Goal: Transaction & Acquisition: Purchase product/service

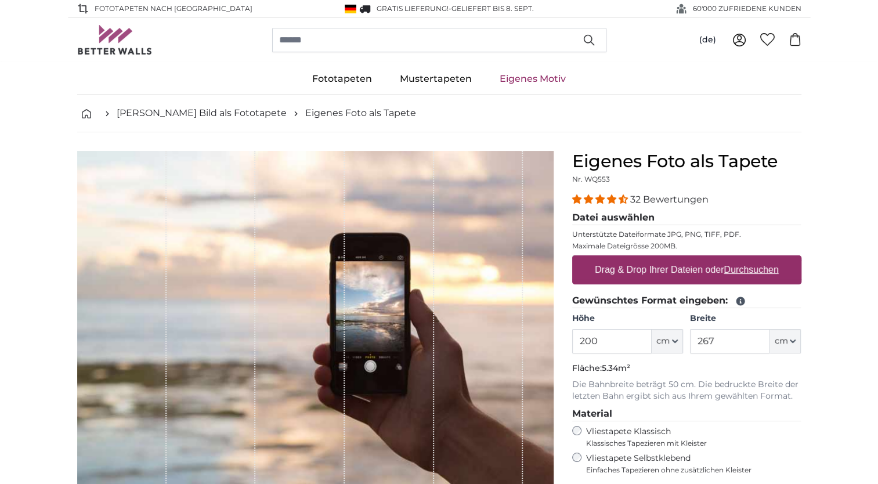
click at [681, 272] on label "Drag & Drop Ihrer Dateien oder Durchsuchen" at bounding box center [686, 269] width 193 height 23
click at [681, 259] on input "Drag & Drop Ihrer Dateien oder Durchsuchen" at bounding box center [686, 256] width 229 height 3
type input "**********"
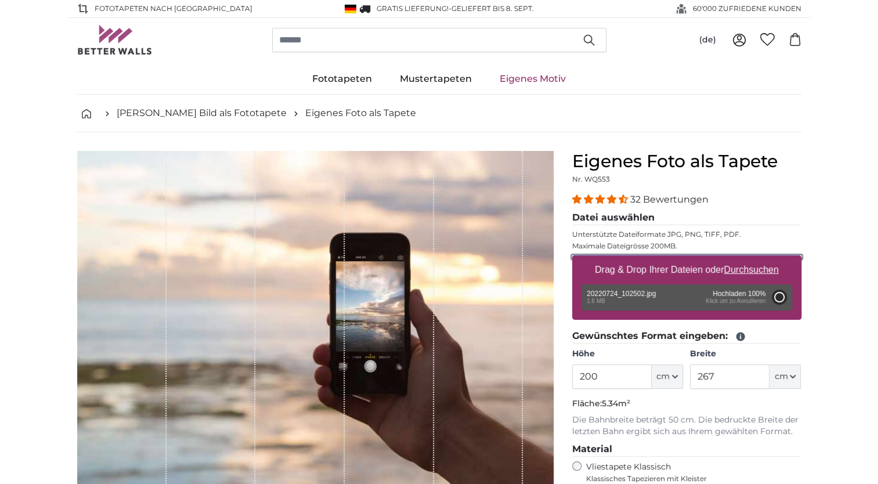
type input "146"
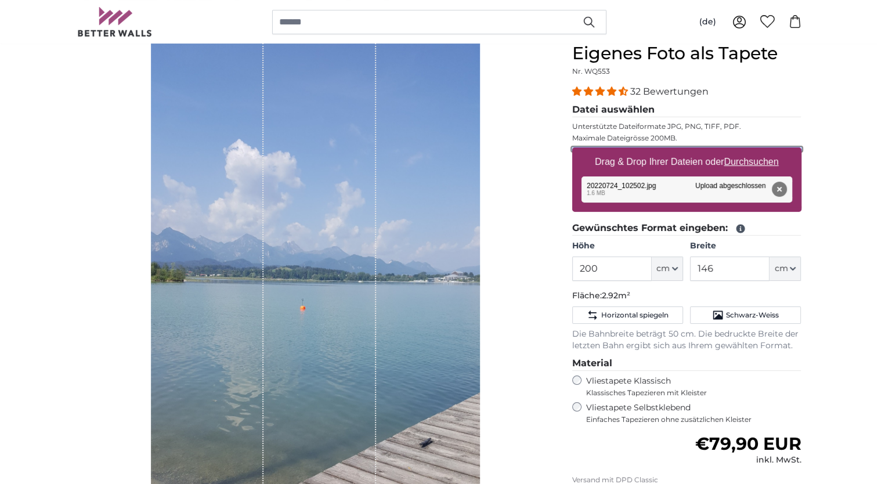
scroll to position [154, 0]
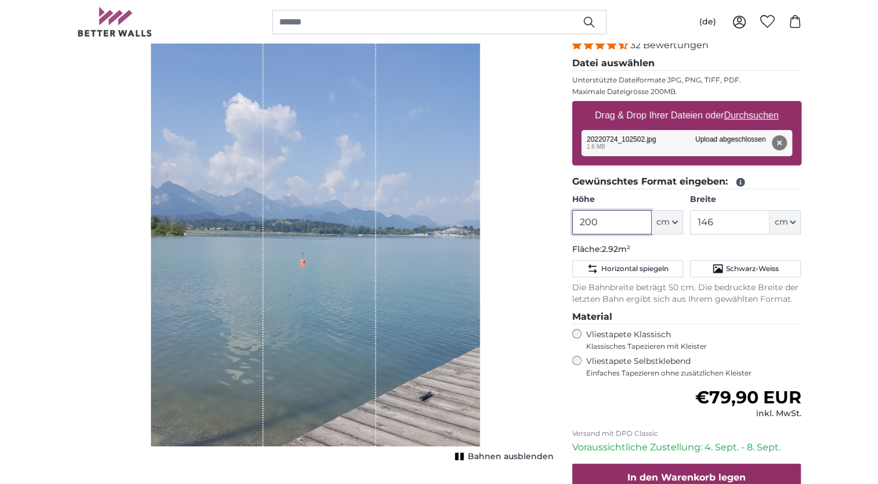
click at [610, 221] on input "200" at bounding box center [611, 222] width 79 height 24
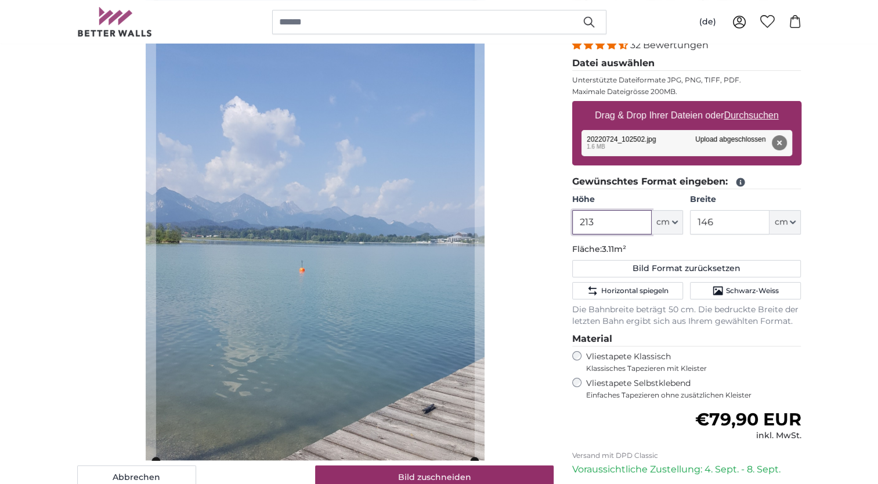
type input "213"
click at [722, 218] on input "146" at bounding box center [729, 222] width 79 height 24
type input "1"
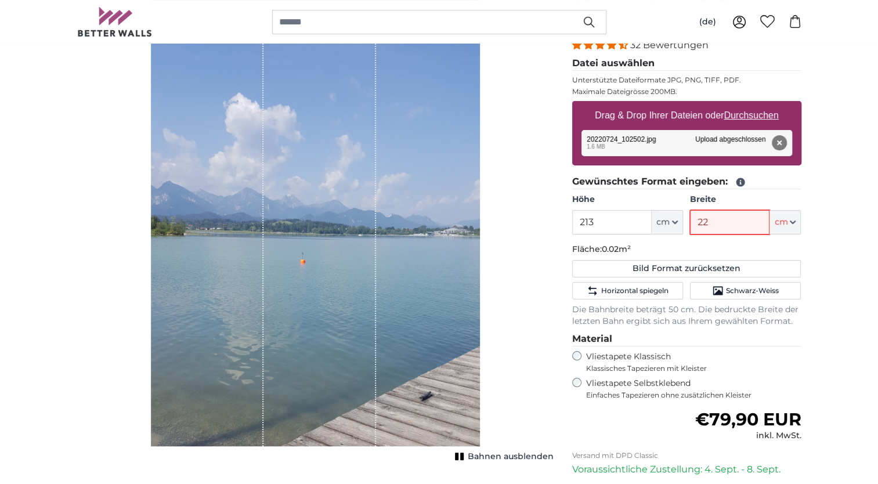
type input "228"
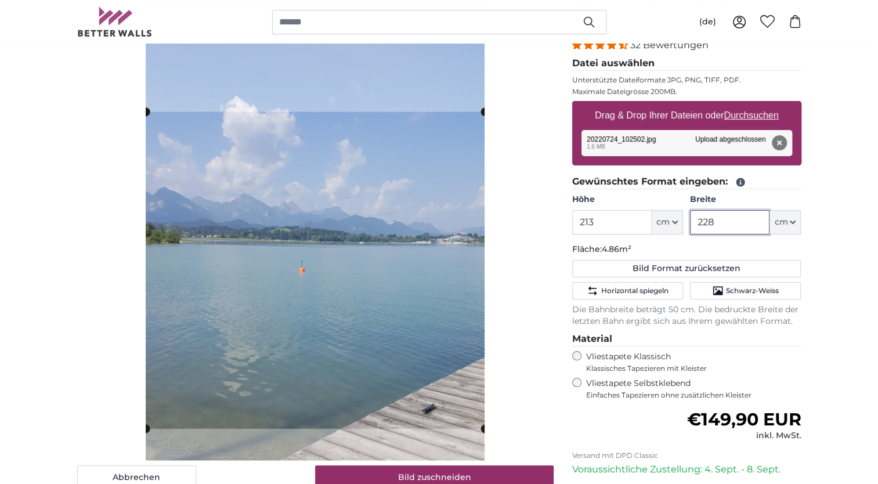
click at [364, 270] on cropper-handle at bounding box center [315, 270] width 339 height 317
type input "228"
click at [724, 285] on icon "Schwarz-Weiss" at bounding box center [718, 291] width 12 height 12
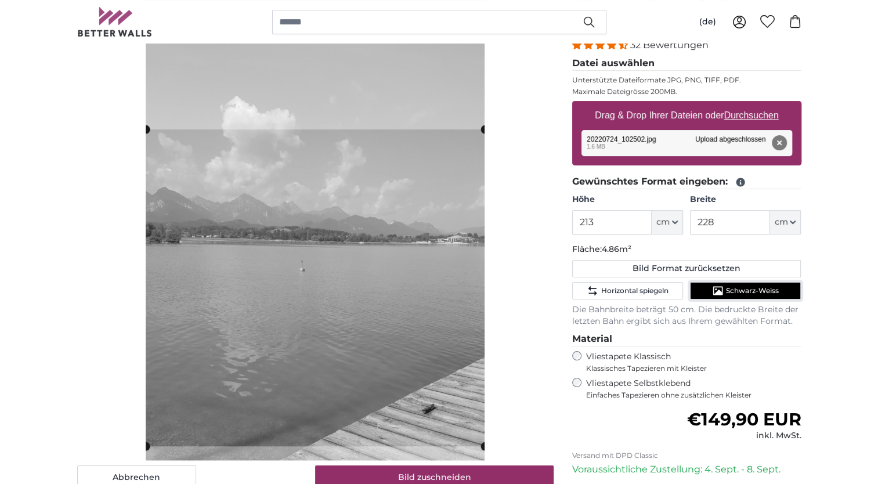
click at [251, 291] on cropper-handle at bounding box center [315, 287] width 339 height 317
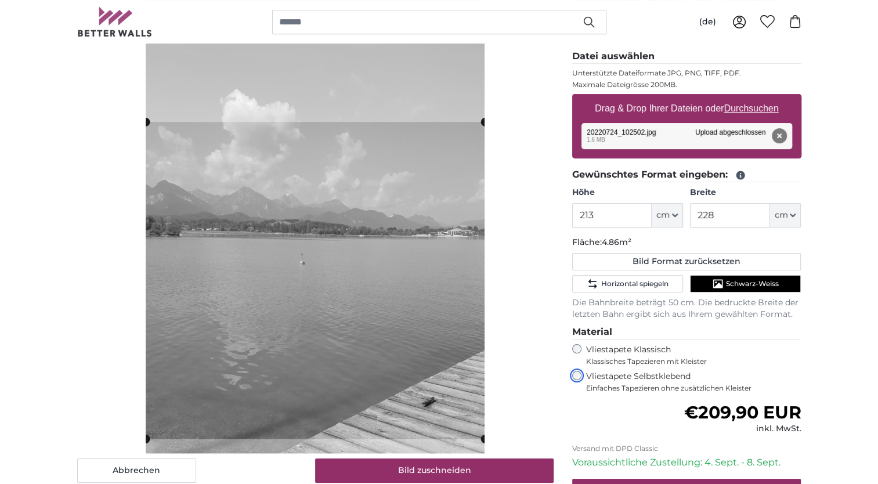
scroll to position [146, 0]
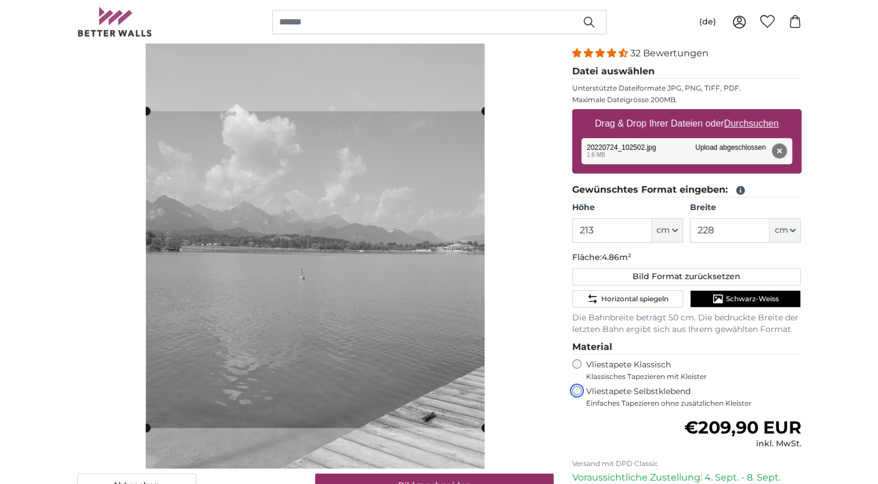
click at [395, 347] on cropper-handle at bounding box center [315, 269] width 339 height 317
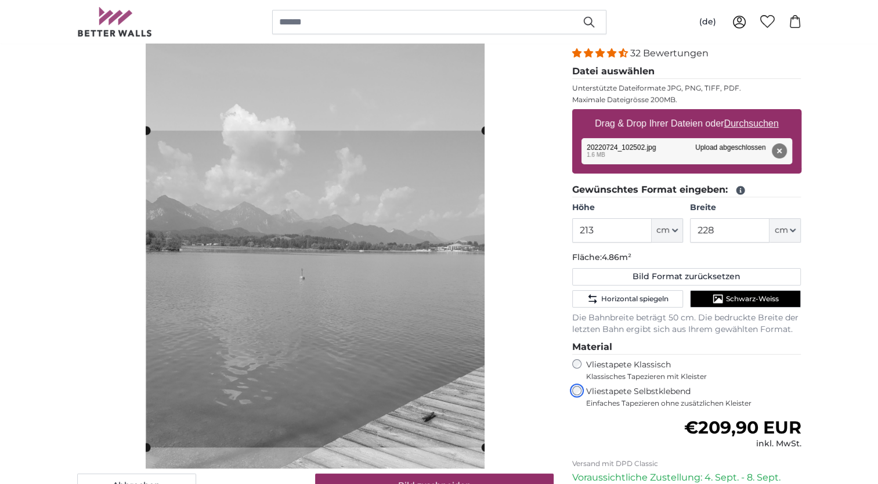
click at [367, 325] on cropper-handle at bounding box center [315, 289] width 339 height 317
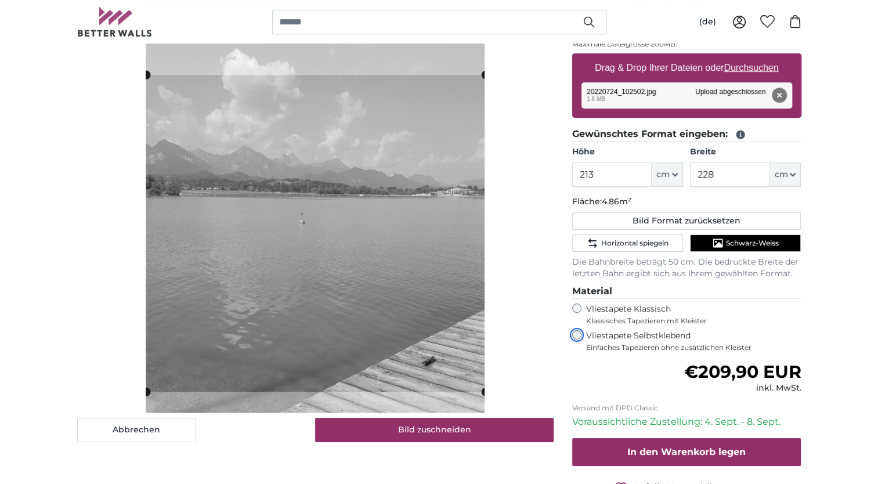
scroll to position [208, 0]
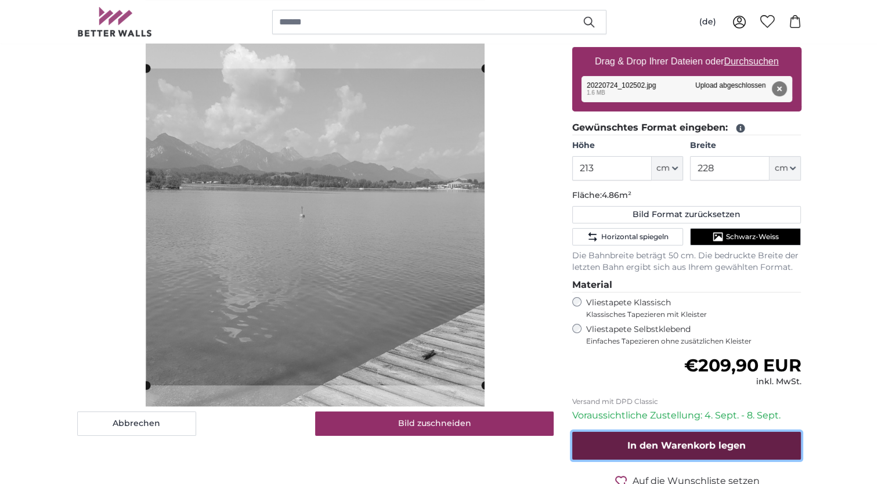
click at [746, 452] on button "In den Warenkorb legen" at bounding box center [686, 446] width 229 height 28
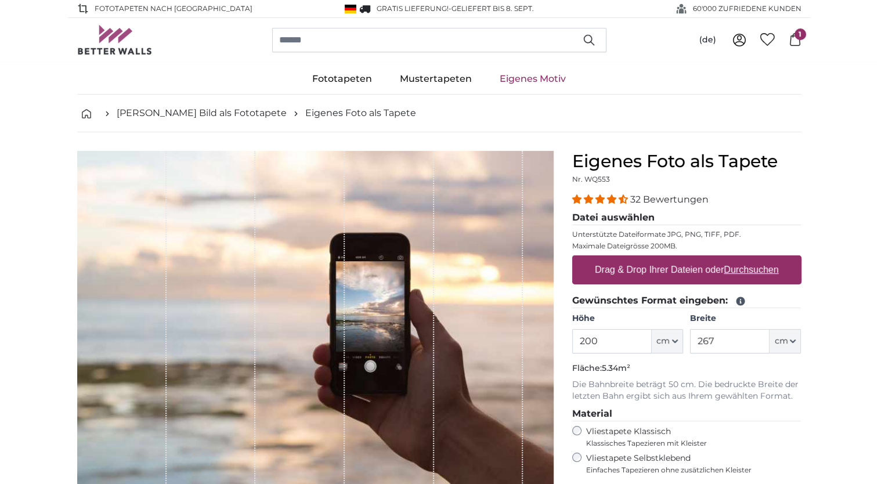
click at [643, 270] on label "Drag & Drop Ihrer Dateien oder Durchsuchen" at bounding box center [686, 269] width 193 height 23
click at [643, 259] on input "Drag & Drop Ihrer Dateien oder Durchsuchen" at bounding box center [686, 256] width 229 height 3
type input "**********"
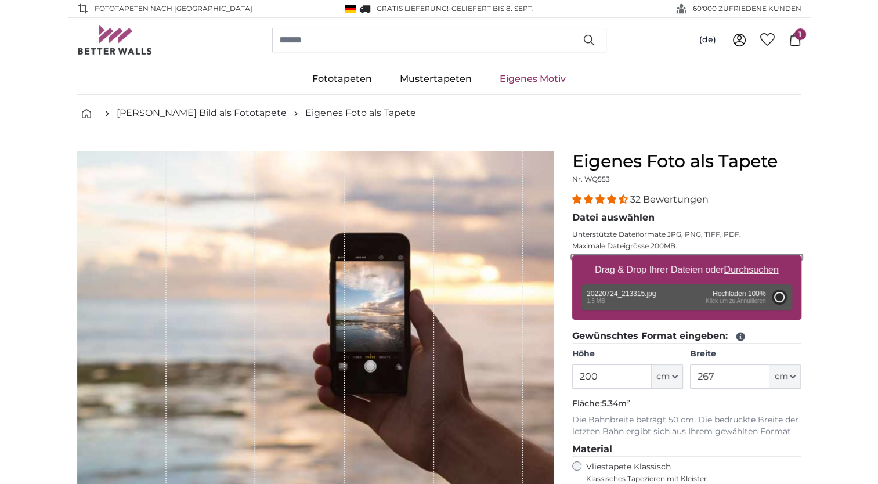
type input "182"
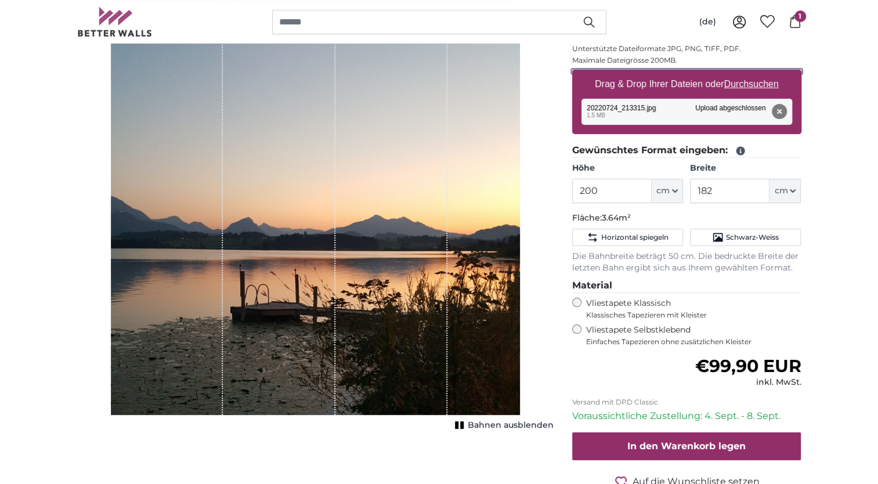
scroll to position [201, 0]
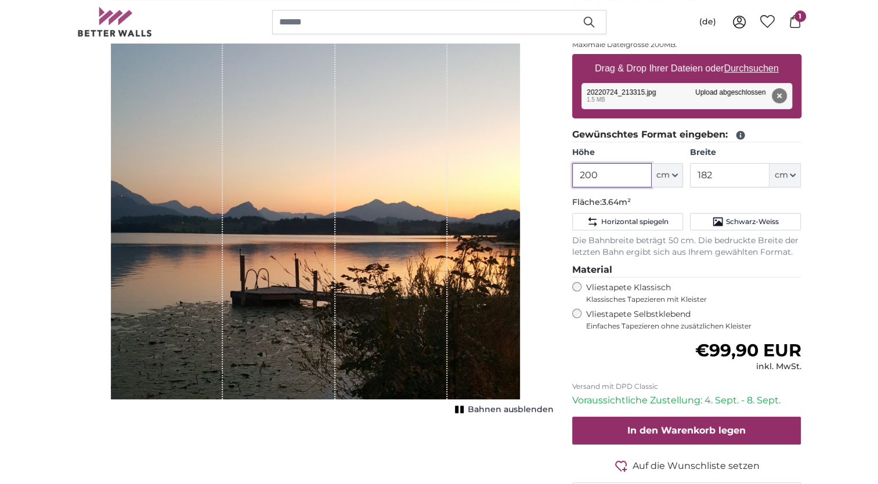
click at [606, 175] on input "200" at bounding box center [611, 175] width 79 height 24
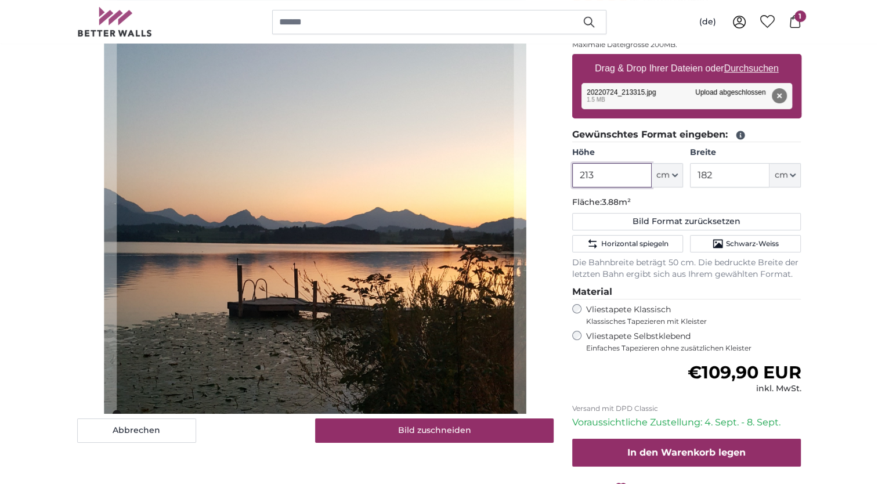
type input "213"
click at [722, 172] on input "182" at bounding box center [729, 175] width 79 height 24
type input "1"
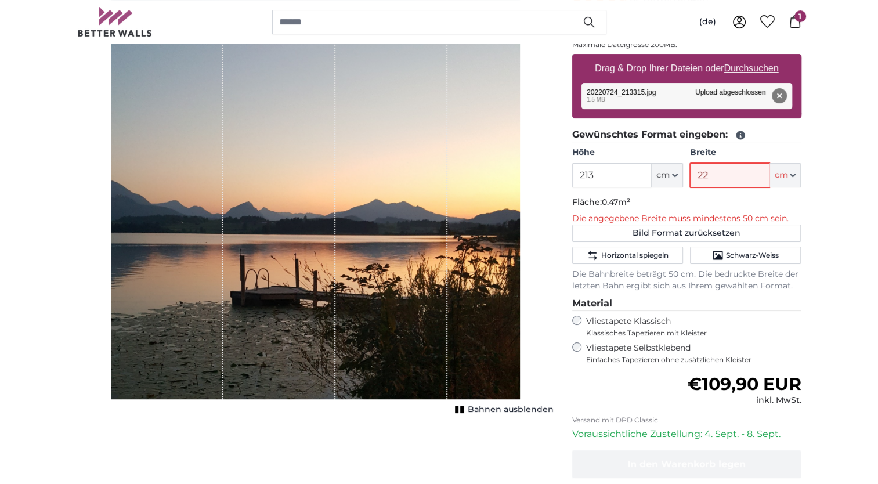
type input "228"
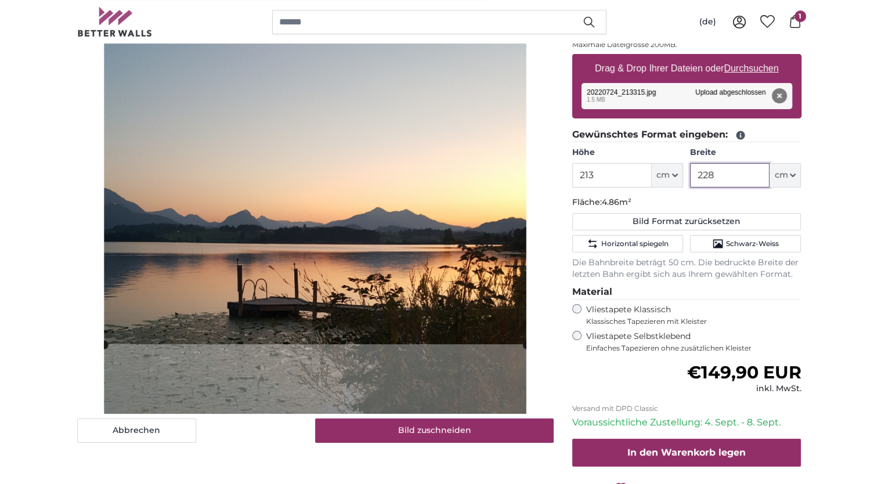
click at [327, 285] on cropper-handle at bounding box center [315, 147] width 422 height 395
type input "228"
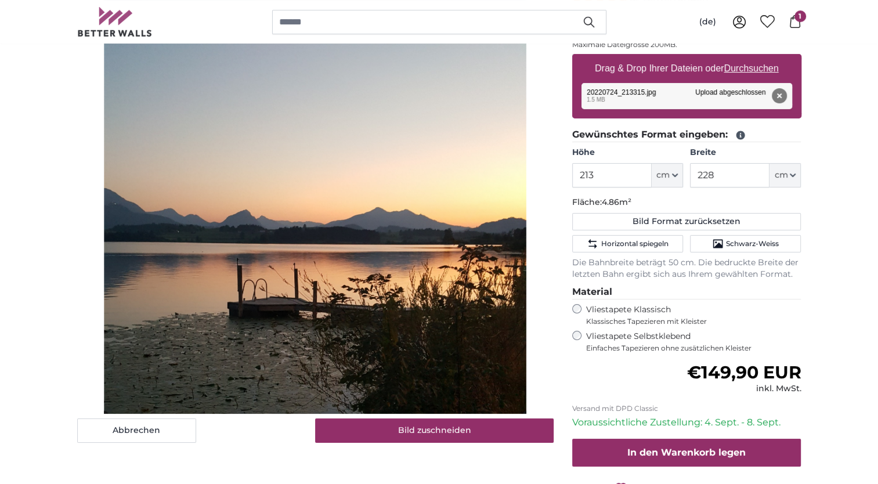
click at [316, 298] on cropper-handle at bounding box center [315, 217] width 422 height 395
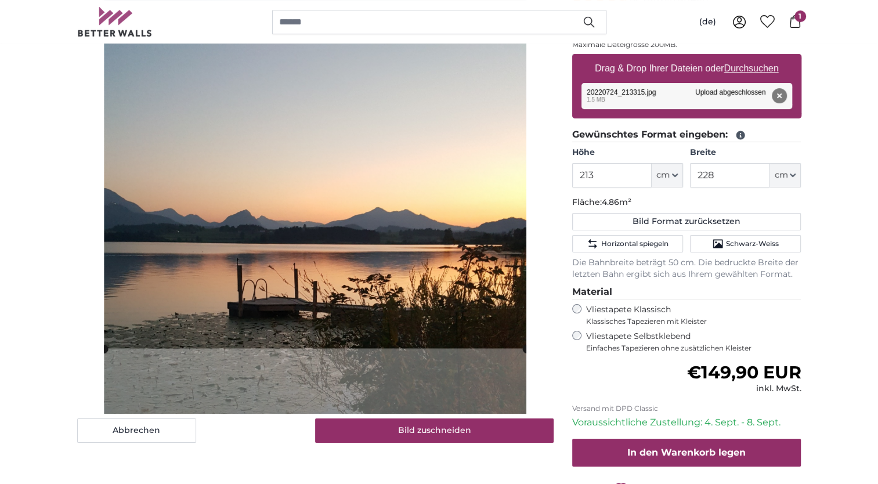
click at [317, 285] on cropper-handle at bounding box center [315, 151] width 422 height 395
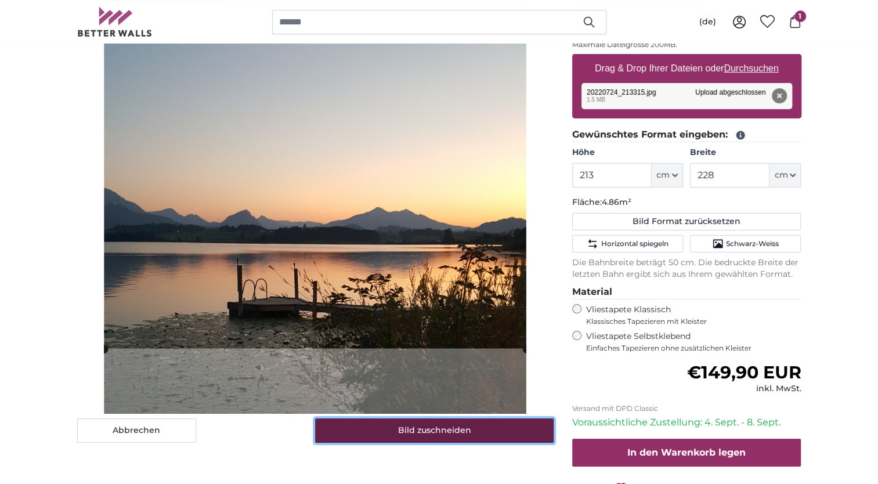
click at [420, 427] on button "Bild zuschneiden" at bounding box center [434, 430] width 238 height 24
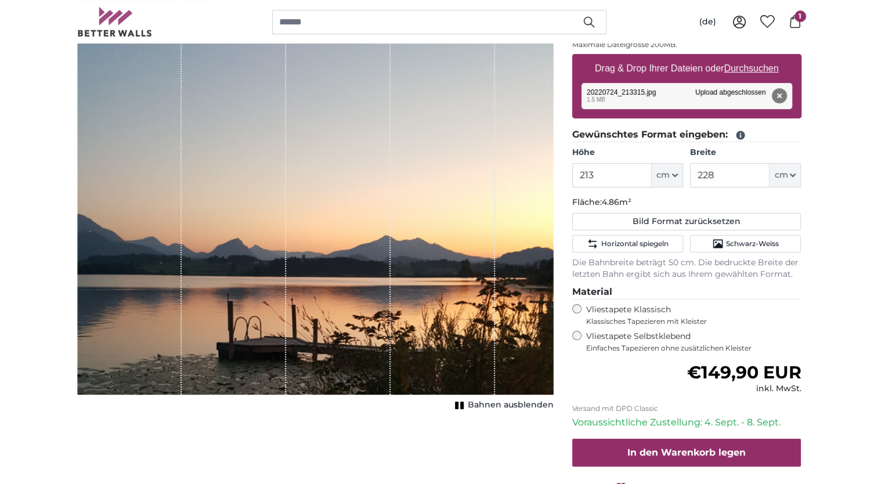
drag, startPoint x: 330, startPoint y: 300, endPoint x: 325, endPoint y: 259, distance: 41.5
click at [325, 259] on div "1 of 1" at bounding box center [338, 172] width 104 height 445
click at [737, 243] on span "Schwarz-Weiss" at bounding box center [752, 243] width 53 height 9
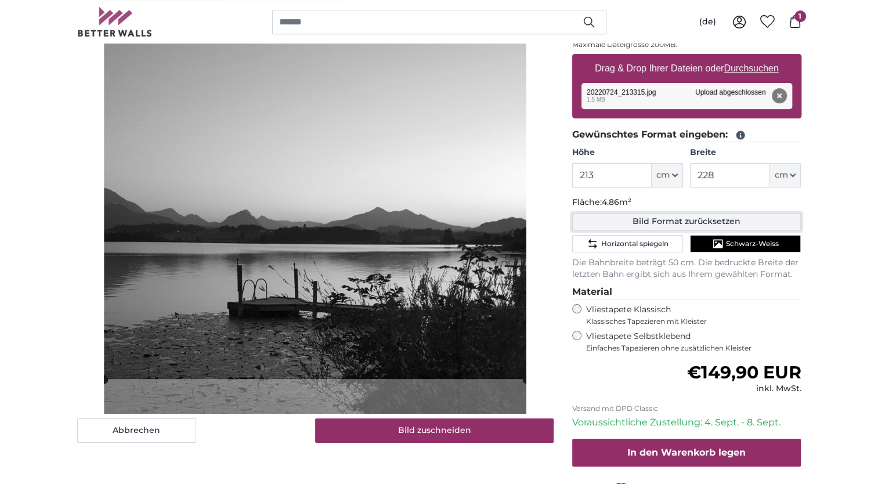
click at [660, 222] on button "Bild Format zurücksetzen" at bounding box center [686, 221] width 229 height 17
type input "200"
type input "182"
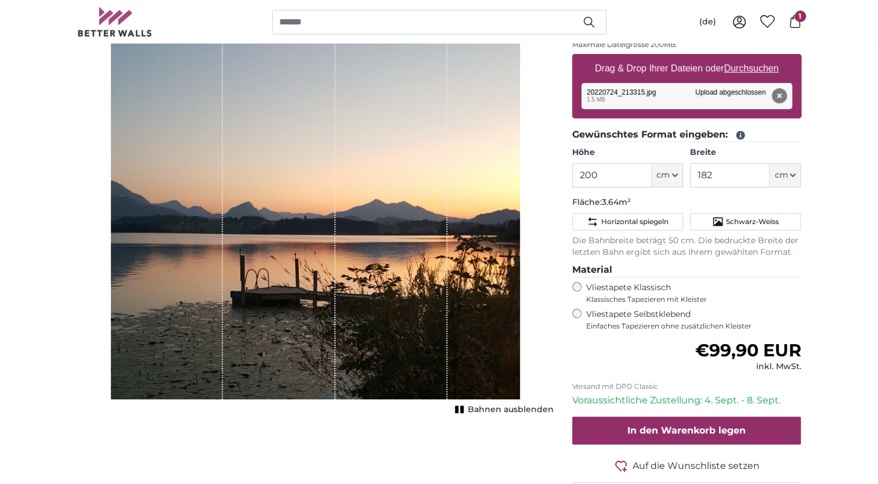
drag, startPoint x: 390, startPoint y: 343, endPoint x: 389, endPoint y: 289, distance: 54.5
click at [389, 289] on div "1 of 1" at bounding box center [391, 175] width 112 height 450
click at [608, 173] on input "200" at bounding box center [611, 175] width 79 height 24
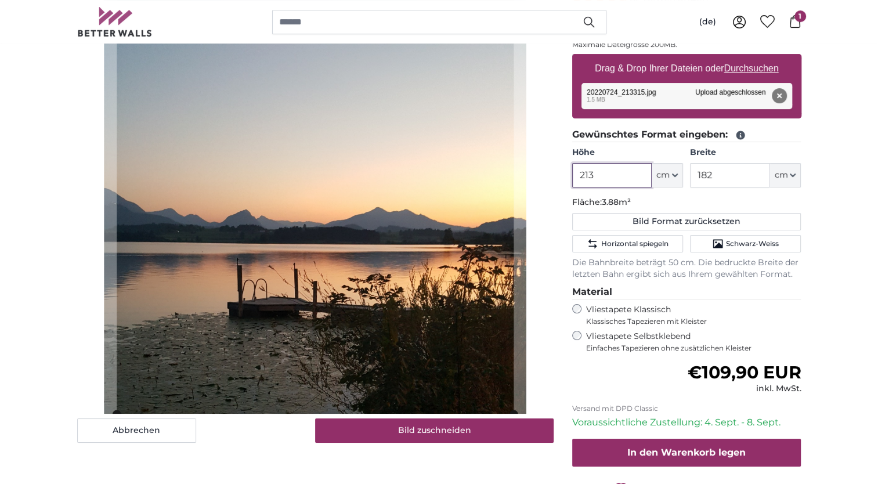
type input "213"
click at [731, 177] on input "182" at bounding box center [729, 175] width 79 height 24
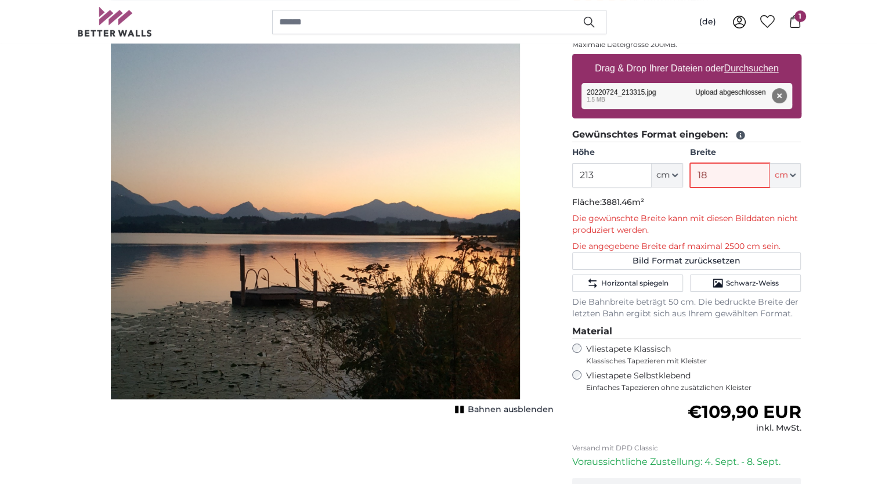
type input "1"
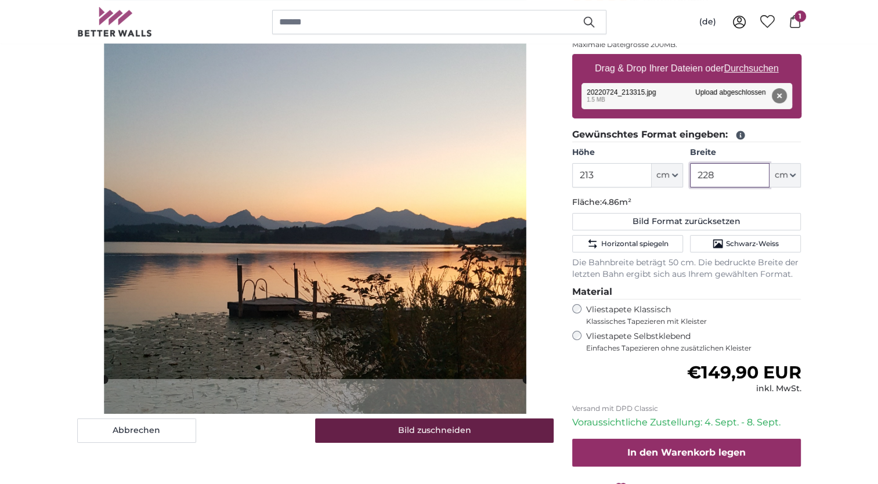
type input "228"
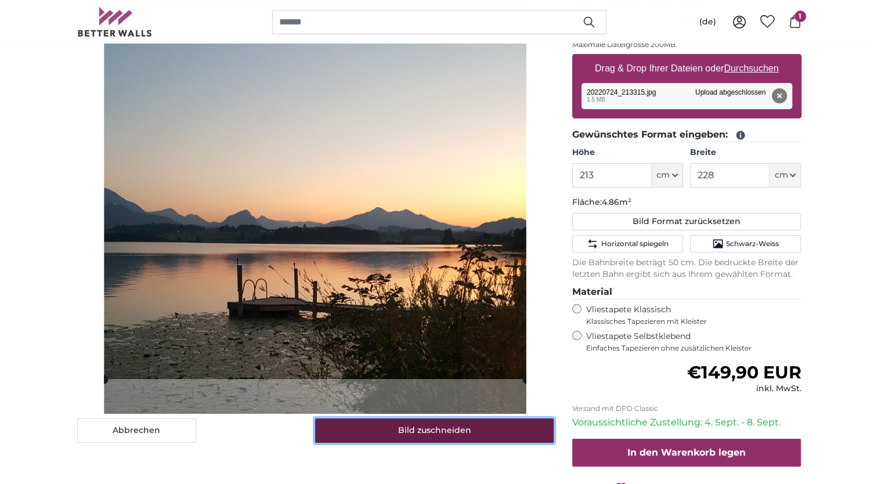
click at [432, 434] on button "Bild zuschneiden" at bounding box center [434, 430] width 238 height 24
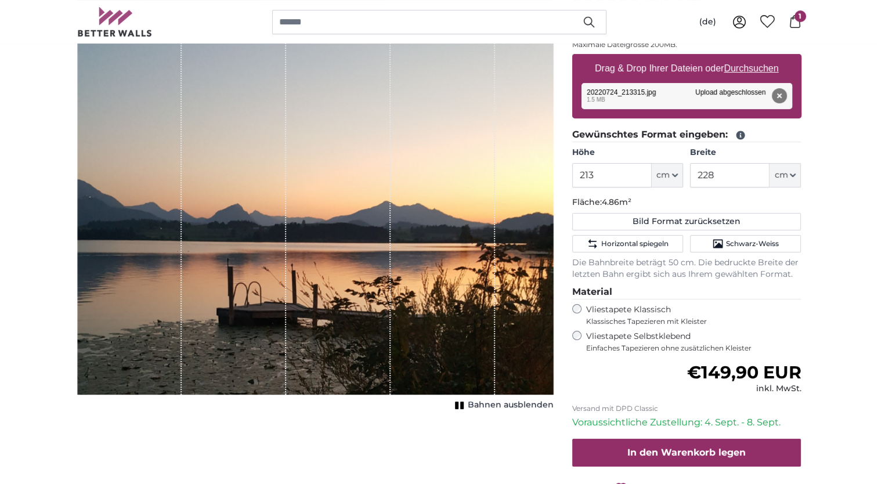
drag, startPoint x: 355, startPoint y: 357, endPoint x: 374, endPoint y: 311, distance: 50.0
click at [374, 311] on div "1 of 1" at bounding box center [338, 172] width 104 height 445
click at [511, 401] on span "Bahnen ausblenden" at bounding box center [511, 405] width 86 height 12
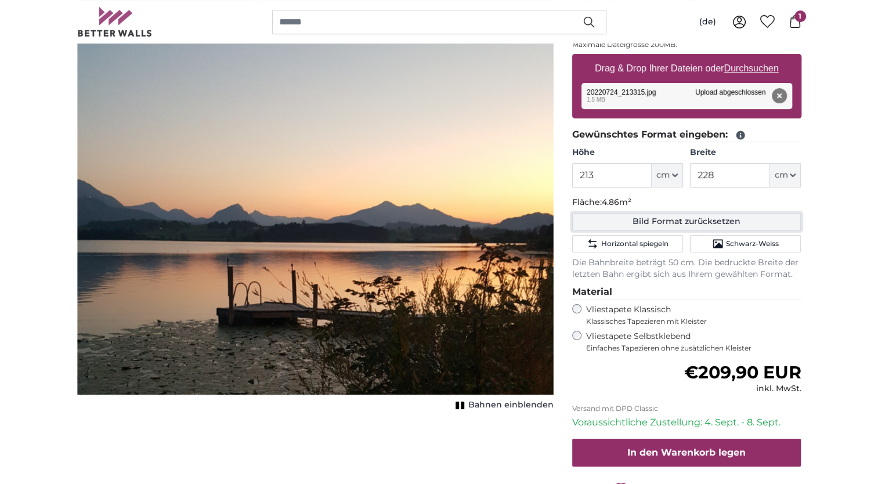
click at [641, 219] on button "Bild Format zurücksetzen" at bounding box center [686, 221] width 229 height 17
type input "200"
type input "182"
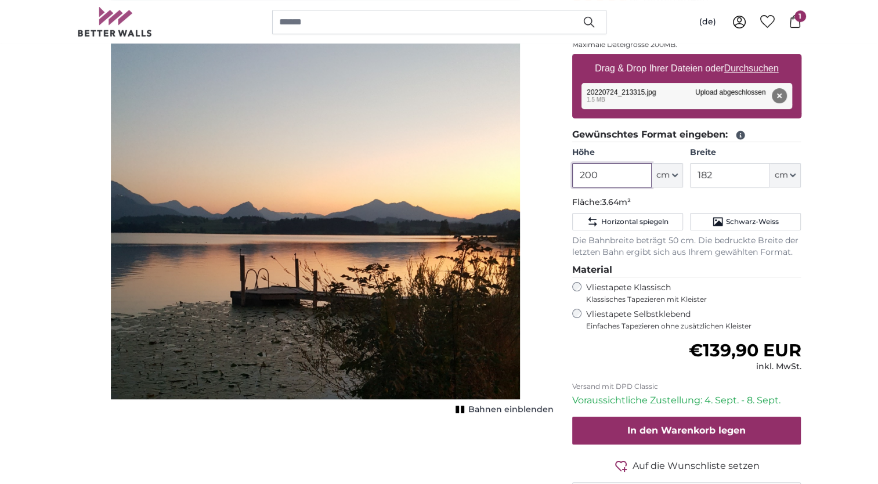
click at [605, 175] on input "200" at bounding box center [611, 175] width 79 height 24
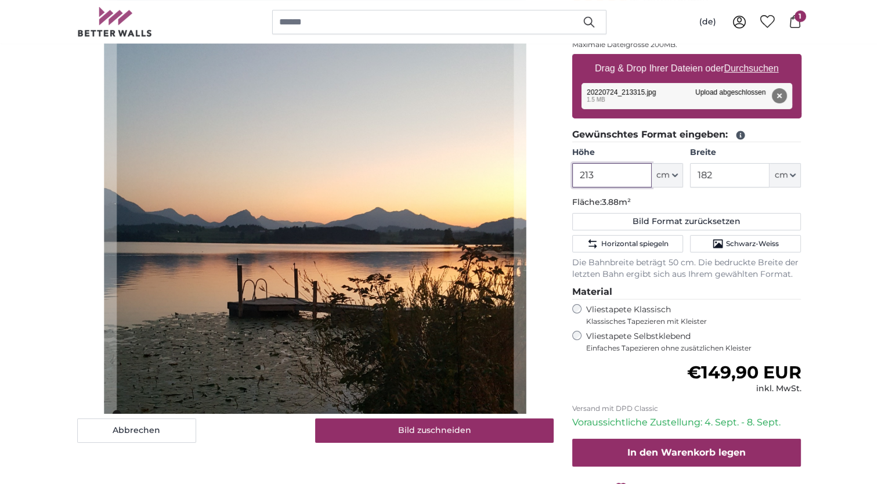
type input "213"
click at [721, 173] on input "182" at bounding box center [729, 175] width 79 height 24
type input "1"
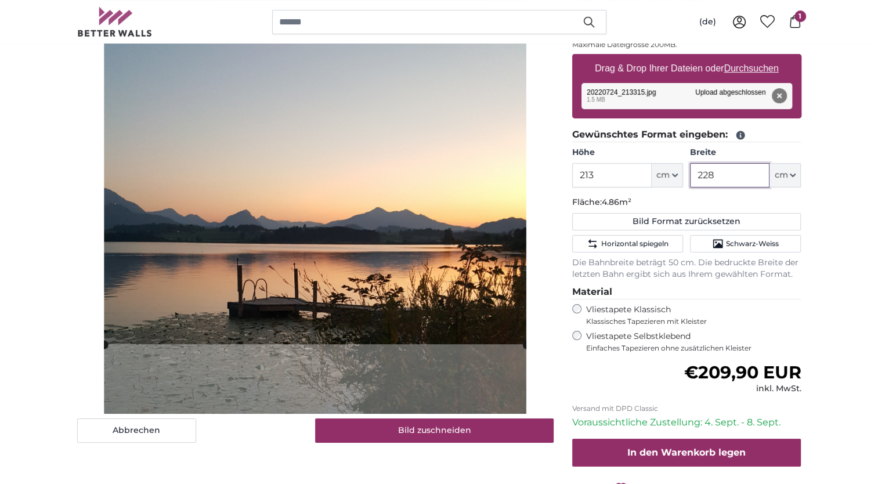
click at [379, 256] on cropper-handle at bounding box center [315, 147] width 422 height 395
click at [378, 229] on cropper-handle at bounding box center [315, 147] width 422 height 395
click at [455, 247] on cropper-handle at bounding box center [315, 147] width 422 height 395
click at [412, 139] on cropper-handle at bounding box center [315, 147] width 422 height 395
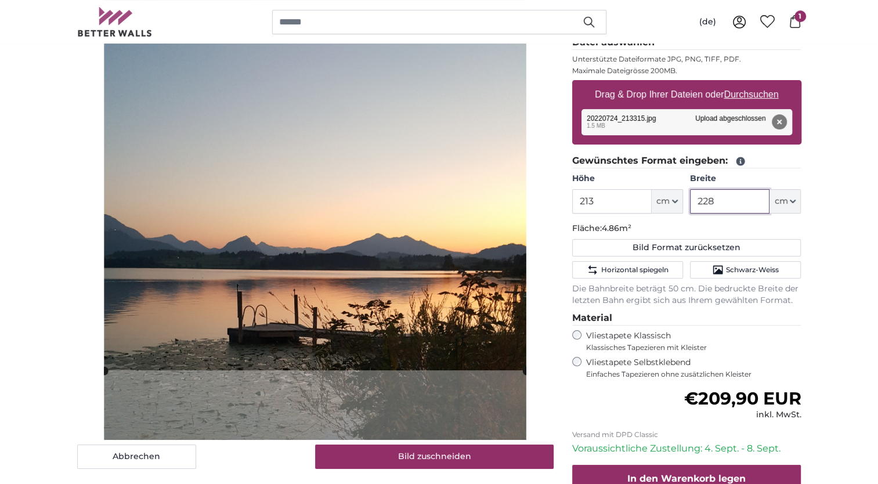
scroll to position [152, 0]
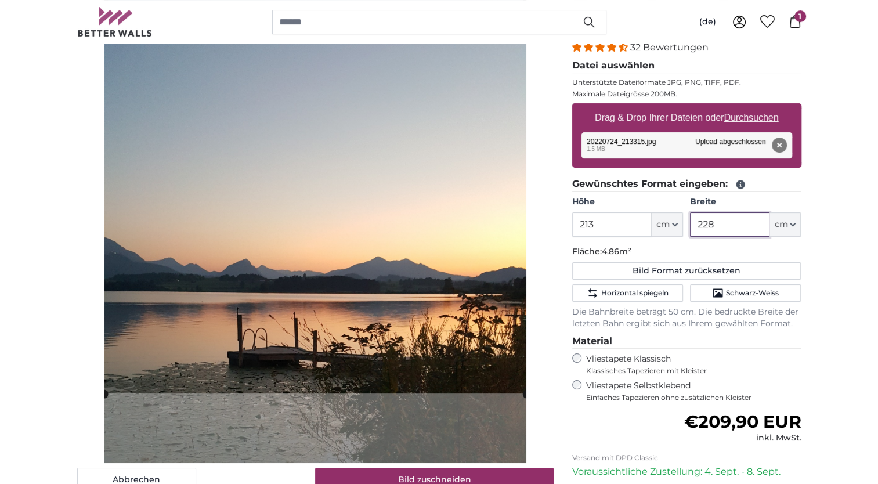
type input "228"
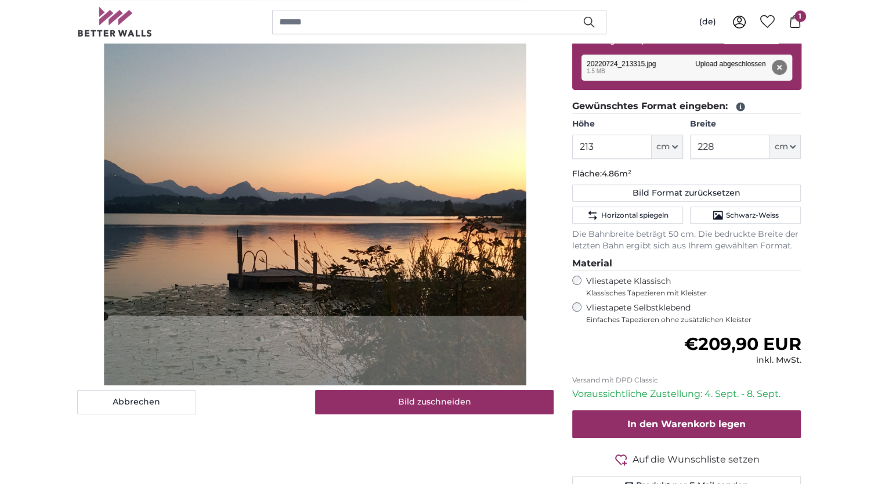
scroll to position [268, 0]
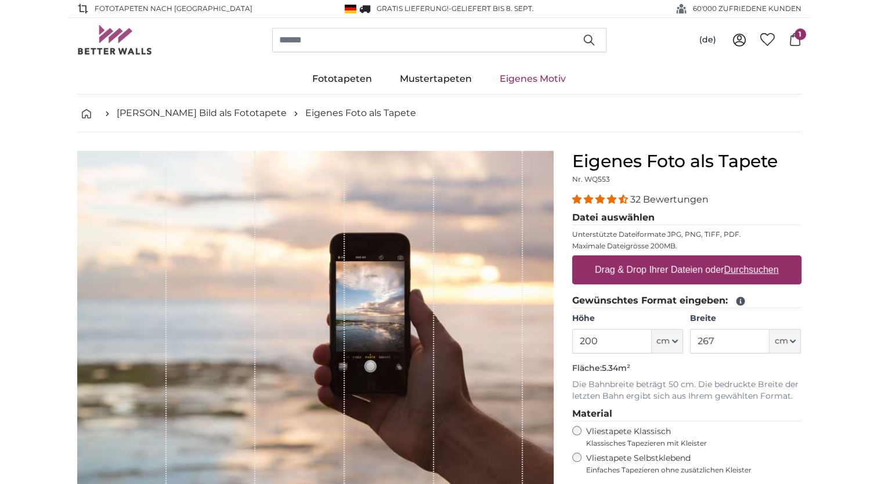
click at [651, 267] on label "Drag & Drop Ihrer Dateien oder Durchsuchen" at bounding box center [686, 269] width 193 height 23
click at [651, 259] on input "Drag & Drop Ihrer Dateien oder Durchsuchen" at bounding box center [686, 256] width 229 height 3
type input "**********"
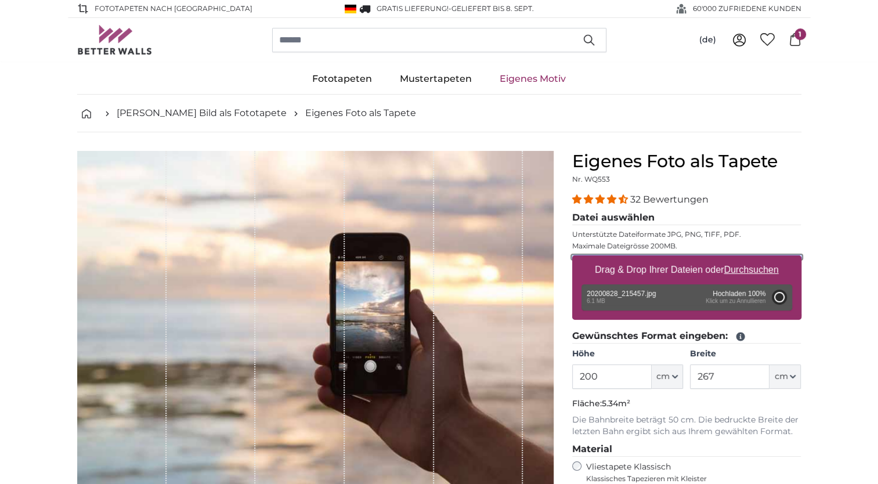
type input "356"
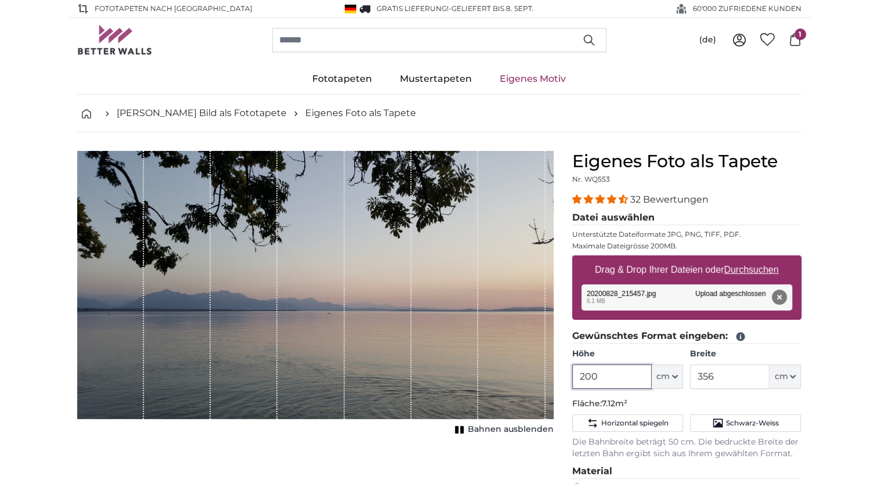
click at [607, 372] on input "200" at bounding box center [611, 376] width 79 height 24
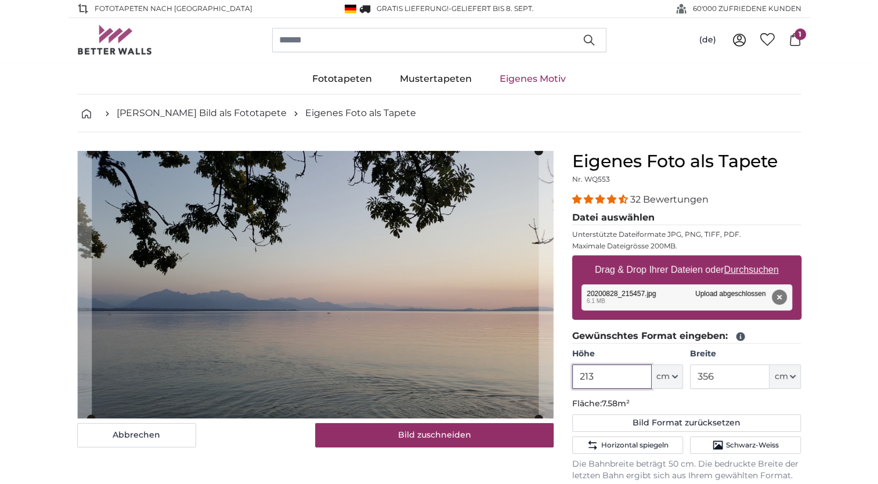
type input "213"
click at [726, 375] on input "356" at bounding box center [729, 376] width 79 height 24
type input "3"
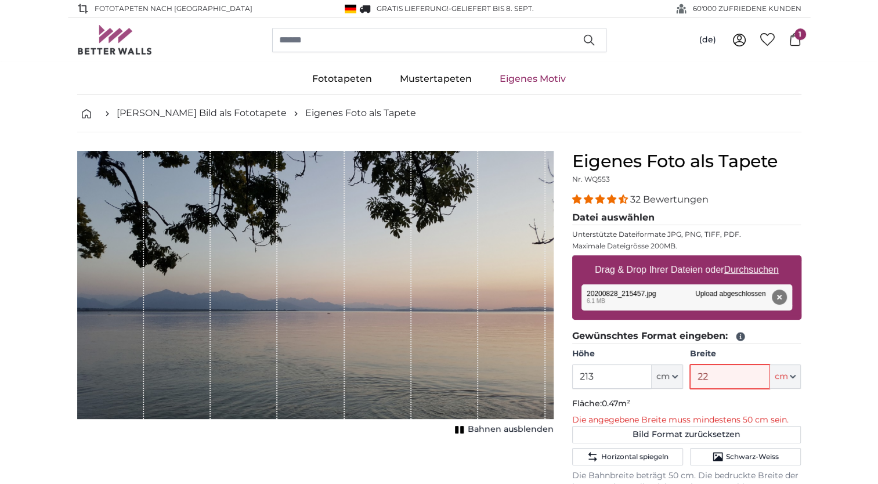
type input "228"
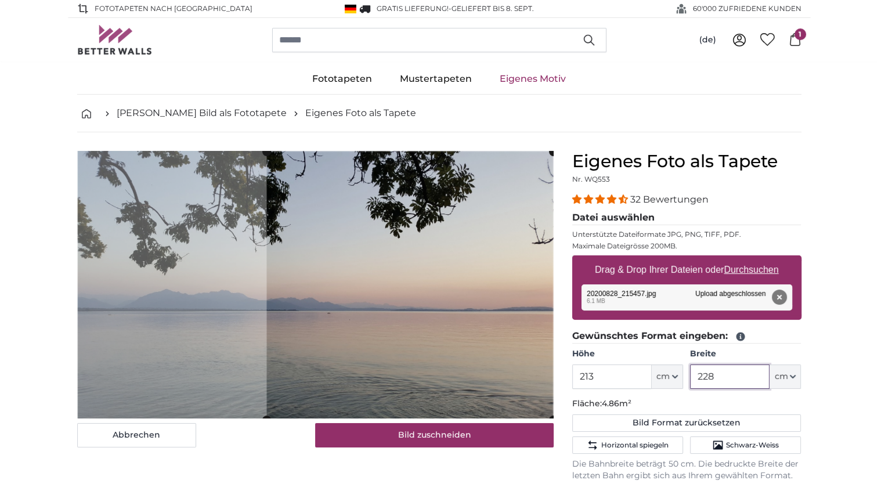
click at [450, 352] on cropper-handle at bounding box center [409, 284] width 286 height 267
click at [432, 240] on cropper-handle at bounding box center [410, 284] width 286 height 267
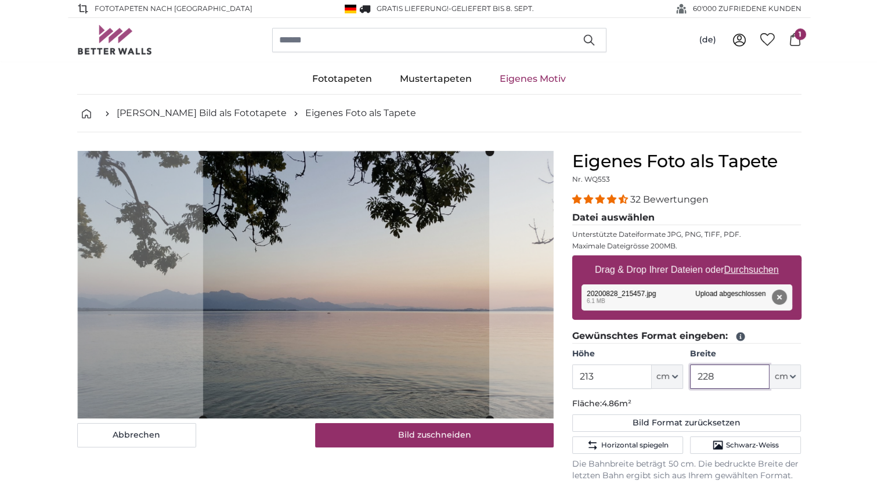
click at [339, 313] on cropper-handle at bounding box center [345, 284] width 286 height 267
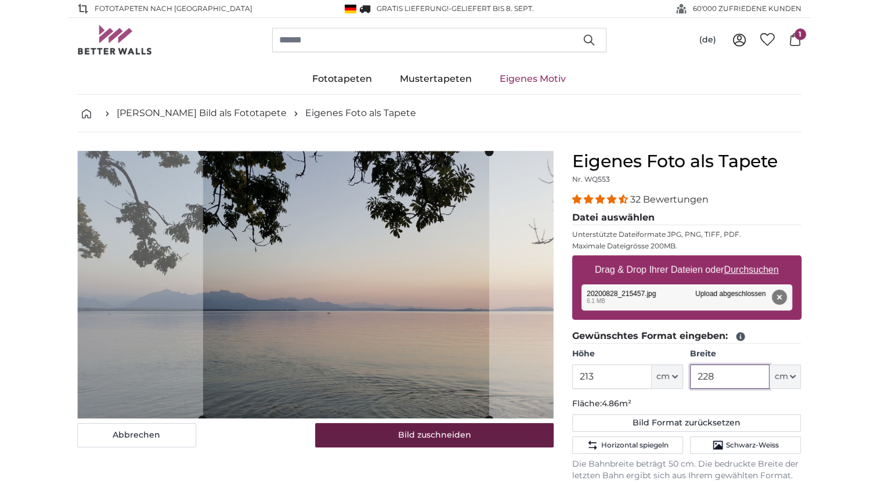
type input "228"
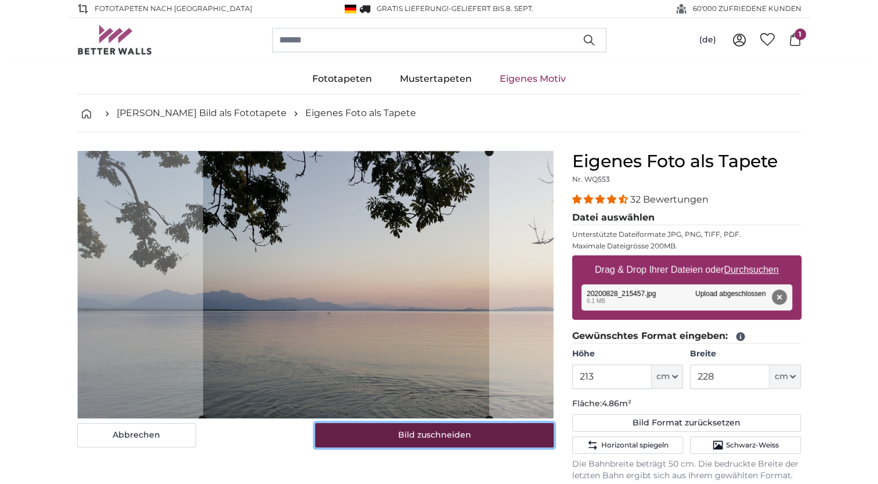
click at [408, 438] on button "Bild zuschneiden" at bounding box center [434, 435] width 238 height 24
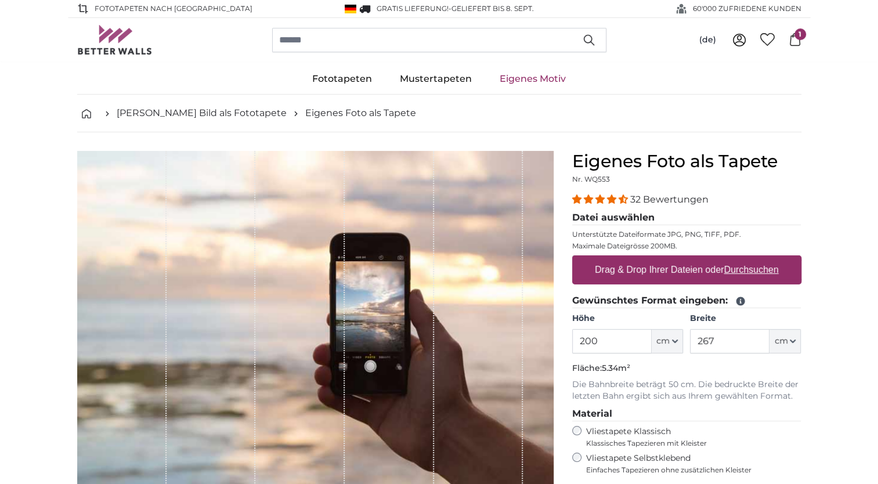
click at [644, 269] on label "Drag & Drop Ihrer Dateien oder Durchsuchen" at bounding box center [686, 269] width 193 height 23
click at [644, 259] on input "Drag & Drop Ihrer Dateien oder Durchsuchen" at bounding box center [686, 256] width 229 height 3
type input "**********"
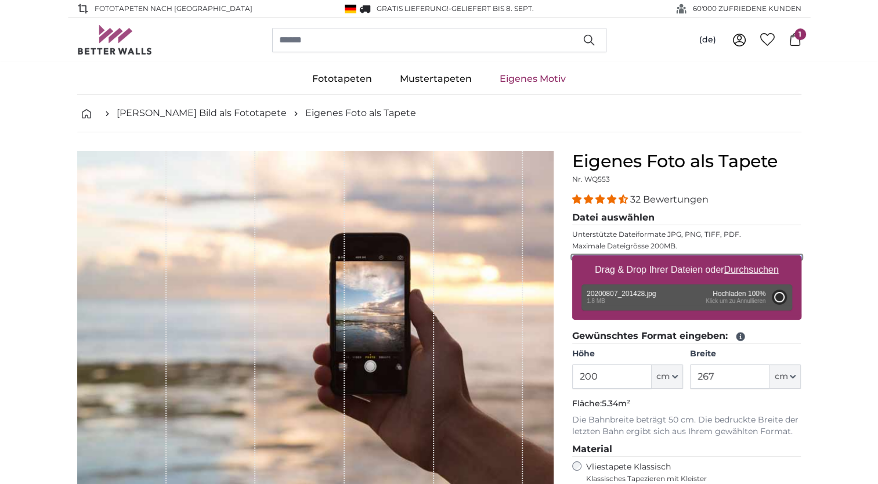
type input "358"
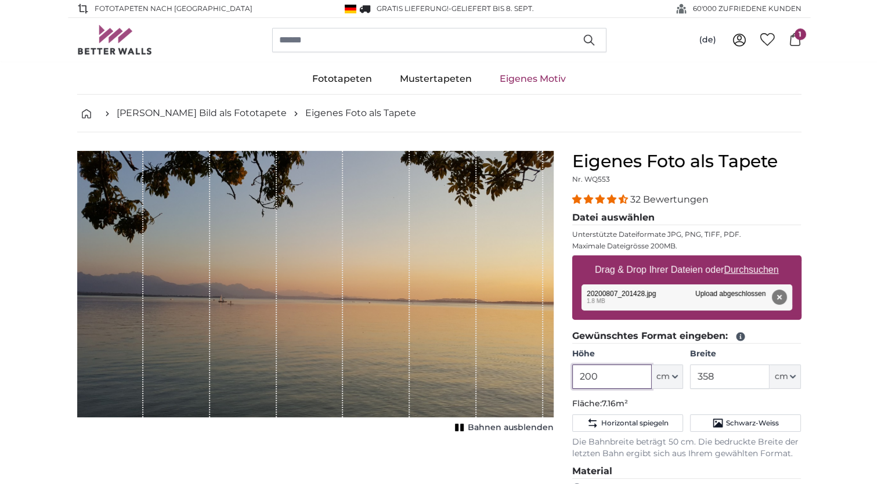
click at [599, 372] on input "200" at bounding box center [611, 376] width 79 height 24
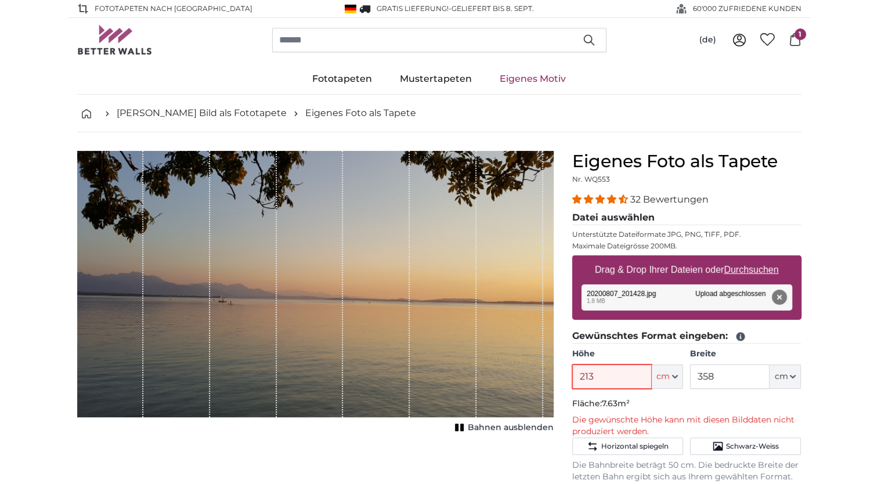
type input "213"
click at [714, 375] on input "358" at bounding box center [729, 376] width 79 height 24
type input "3"
click at [737, 374] on input "250" at bounding box center [729, 376] width 79 height 24
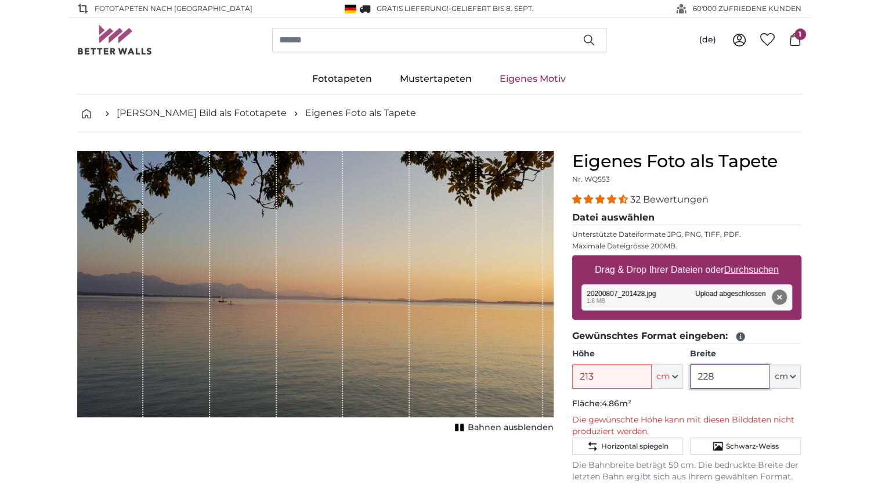
type input "228"
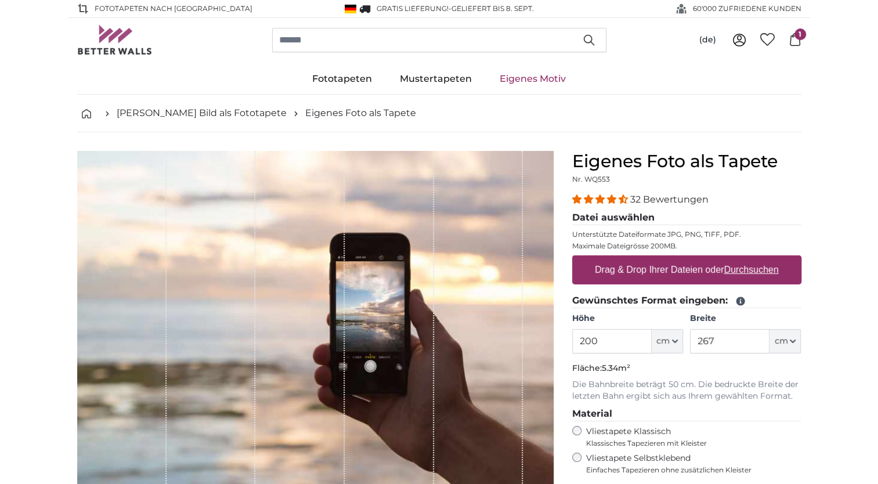
click at [611, 271] on label "Drag & Drop Ihrer Dateien oder Durchsuchen" at bounding box center [686, 269] width 193 height 23
click at [611, 259] on input "Drag & Drop Ihrer Dateien oder Durchsuchen" at bounding box center [686, 256] width 229 height 3
type input "**********"
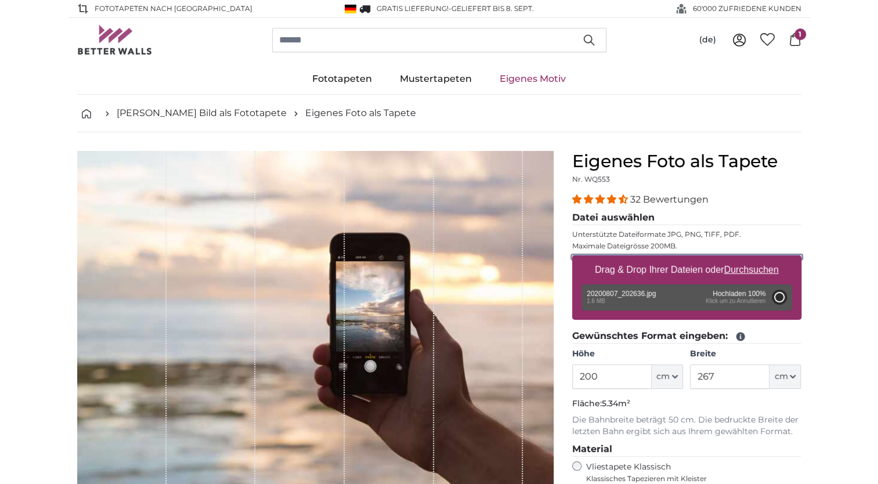
type input "112"
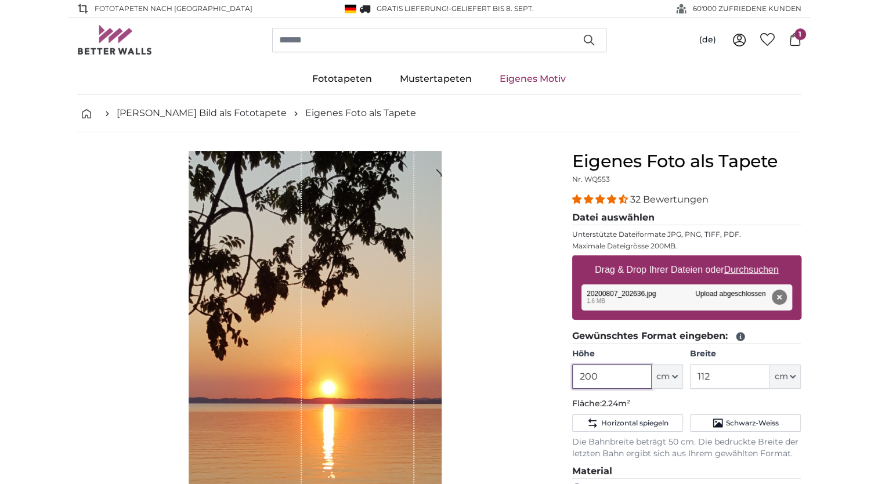
click at [599, 377] on input "200" at bounding box center [611, 376] width 79 height 24
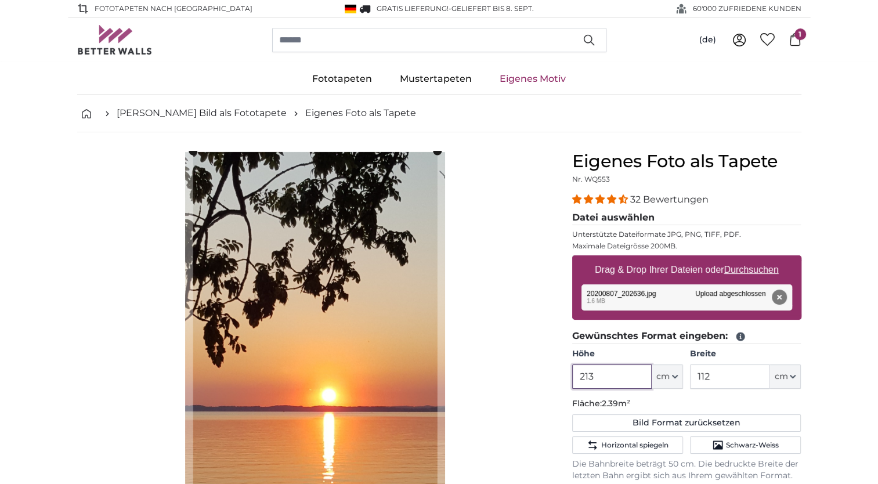
type input "213"
click at [715, 381] on input "112" at bounding box center [729, 376] width 79 height 24
type input "1"
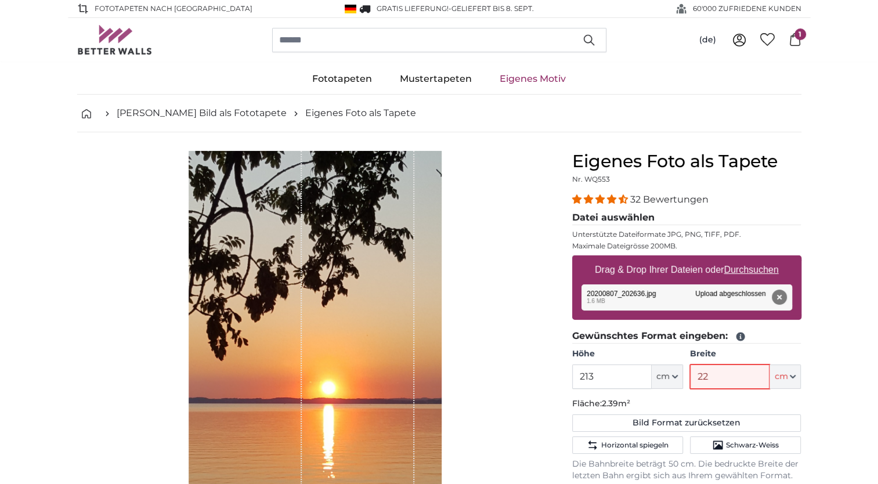
type input "228"
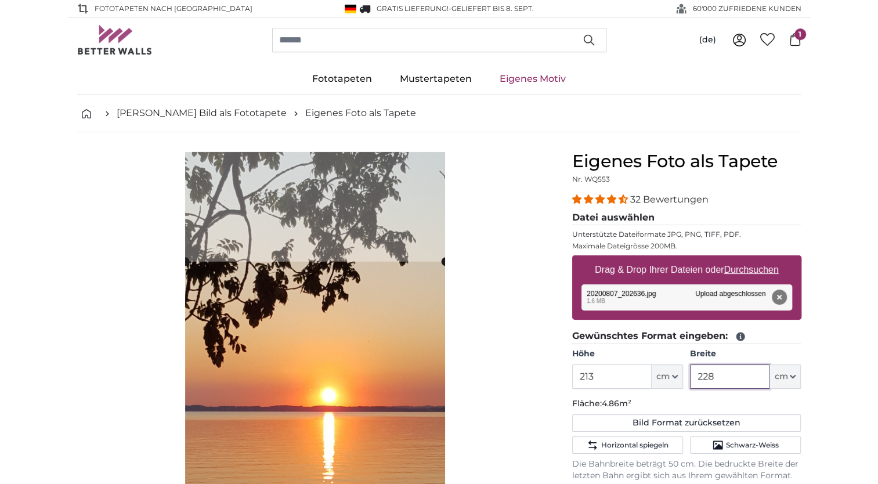
type input "228"
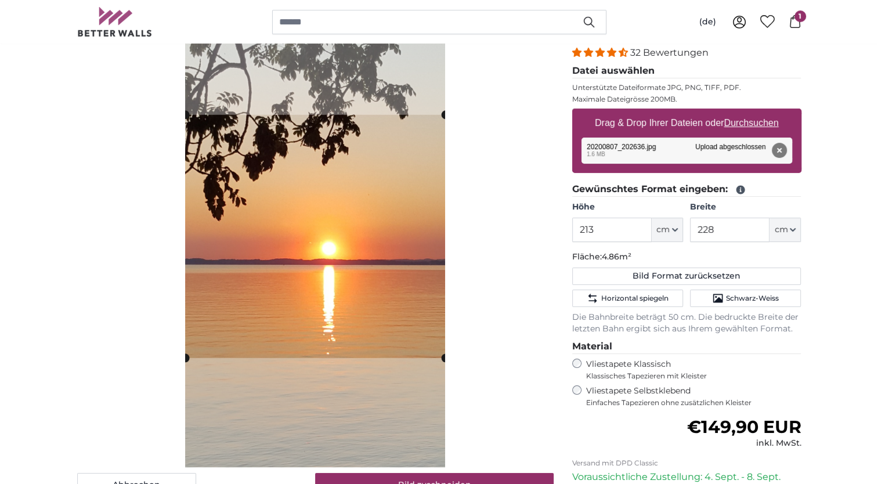
scroll to position [170, 0]
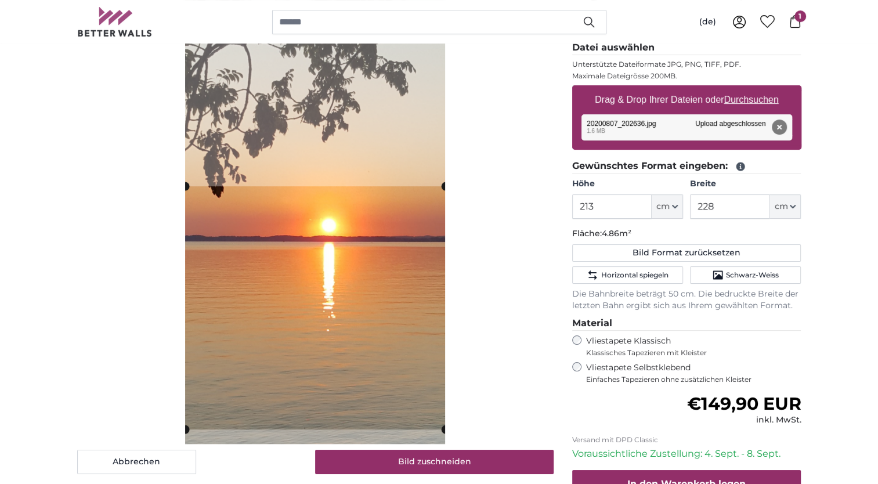
click at [294, 355] on cropper-handle at bounding box center [315, 307] width 260 height 243
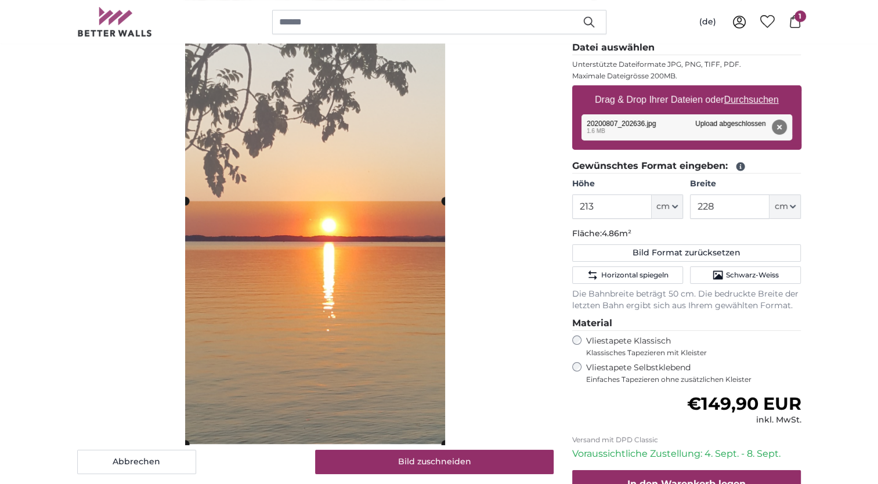
click at [288, 353] on cropper-handle at bounding box center [315, 322] width 260 height 243
click at [743, 270] on span "Schwarz-Weiss" at bounding box center [752, 274] width 53 height 9
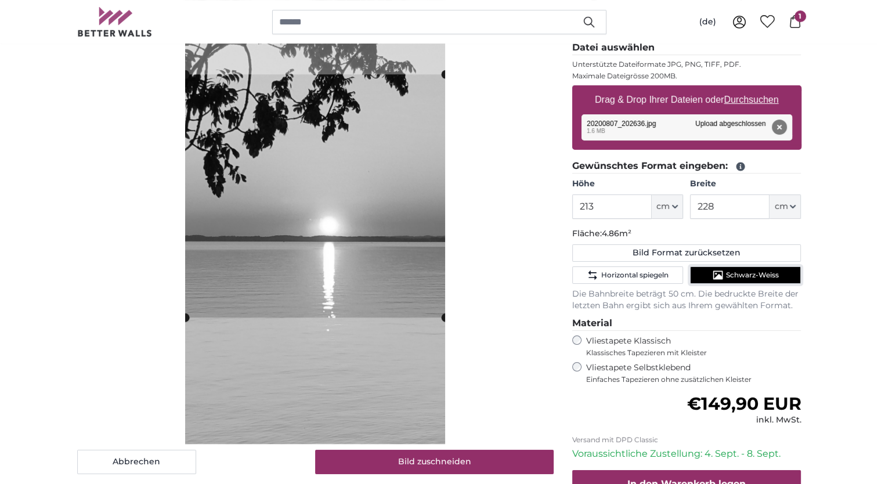
click at [307, 210] on cropper-handle at bounding box center [315, 195] width 260 height 243
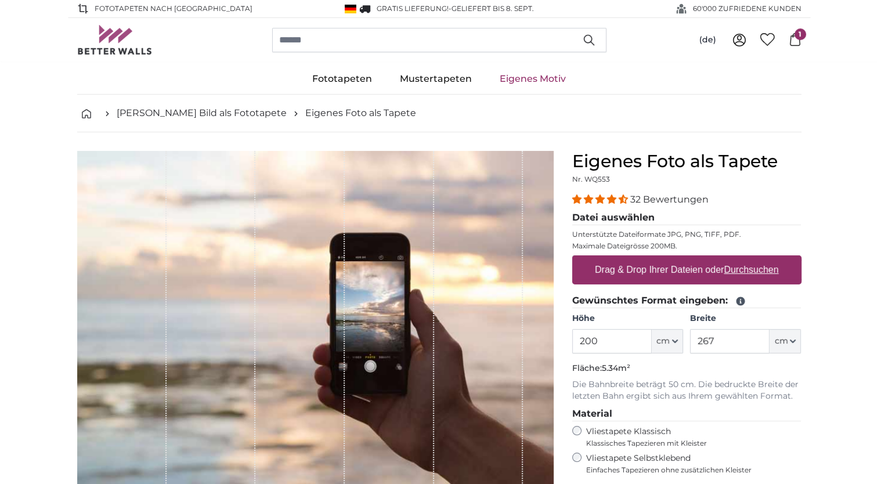
click at [677, 272] on label "Drag & Drop Ihrer Dateien oder Durchsuchen" at bounding box center [686, 269] width 193 height 23
click at [677, 259] on input "Drag & Drop Ihrer Dateien oder Durchsuchen" at bounding box center [686, 256] width 229 height 3
type input "**********"
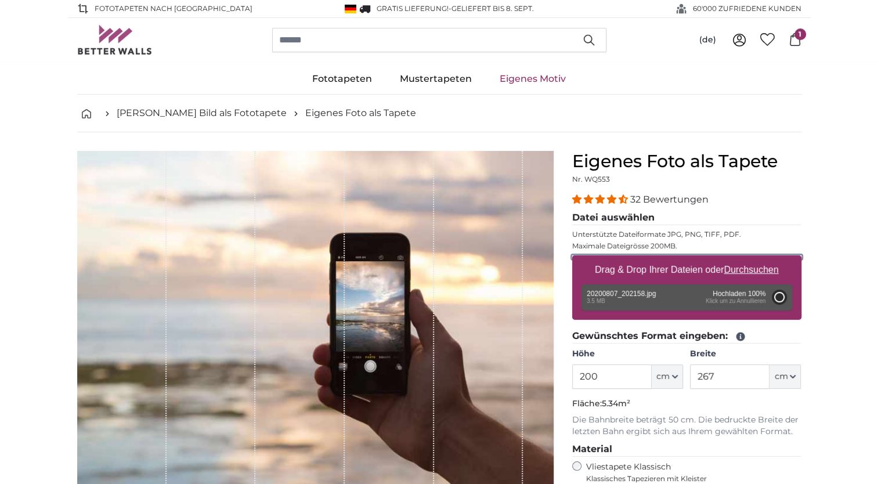
type input "356"
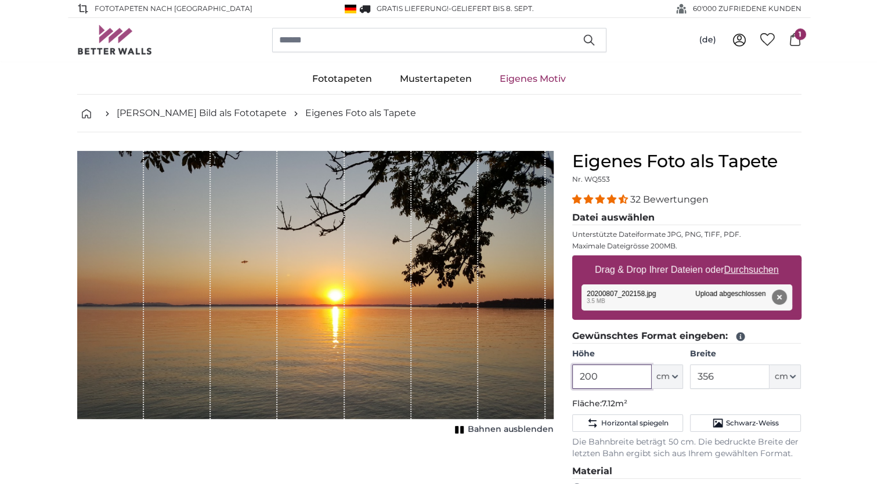
click at [606, 375] on input "200" at bounding box center [611, 376] width 79 height 24
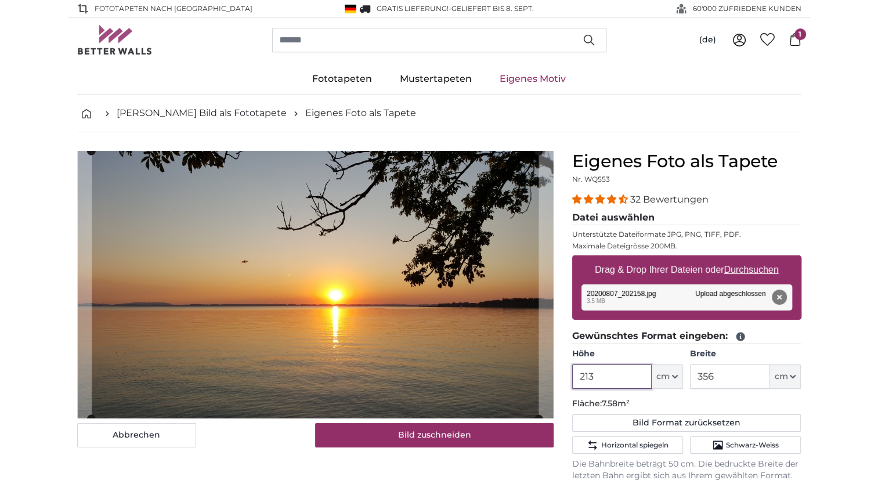
type input "213"
click at [721, 374] on input "356" at bounding box center [729, 376] width 79 height 24
type input "3"
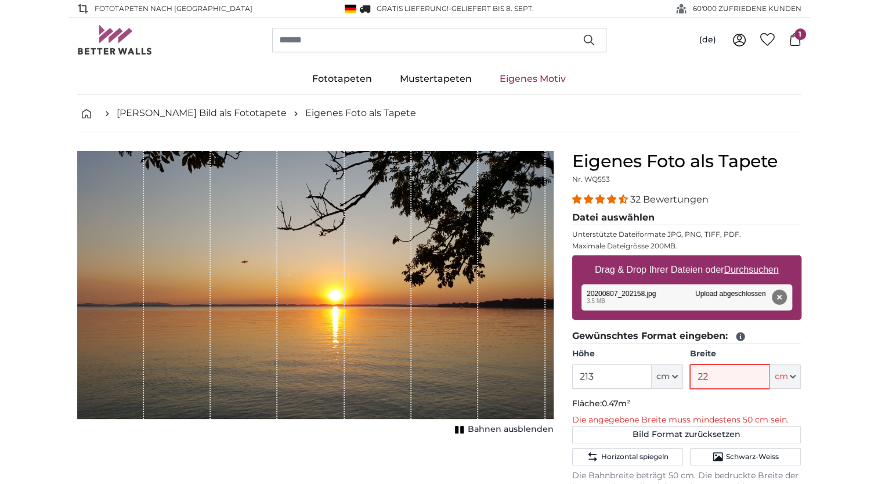
type input "228"
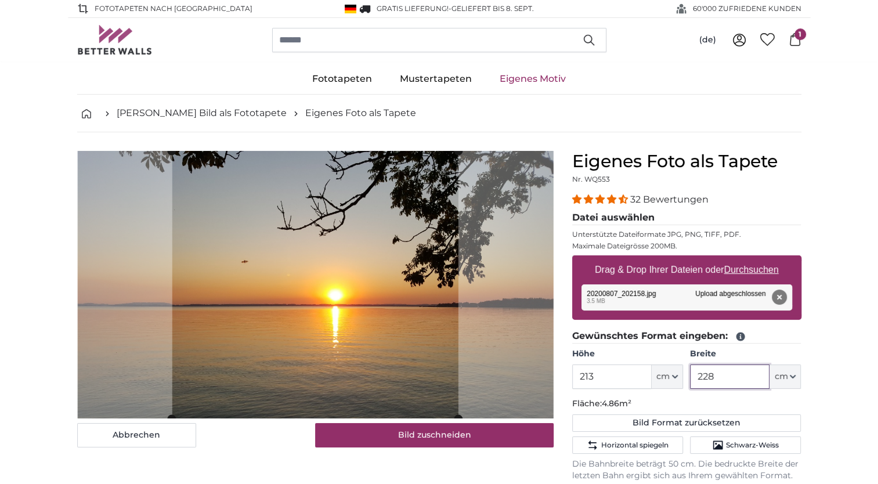
type input "228"
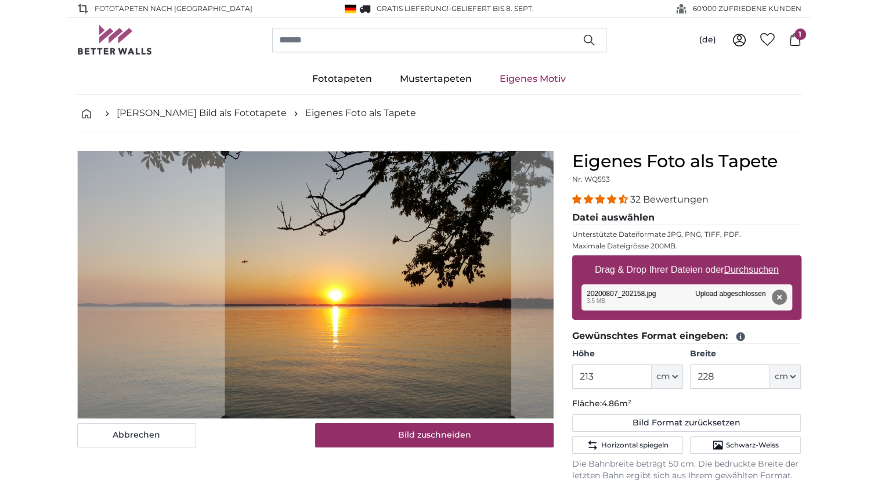
click at [464, 395] on cropper-handle at bounding box center [368, 284] width 286 height 267
click at [797, 38] on span "1" at bounding box center [800, 34] width 12 height 12
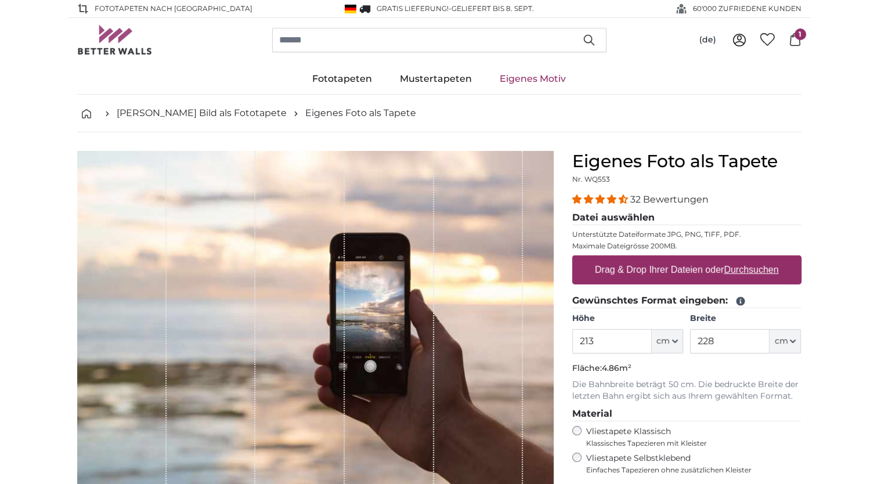
click at [487, 173] on div "1 of 1" at bounding box center [478, 329] width 89 height 357
click at [794, 44] on icon at bounding box center [794, 39] width 13 height 13
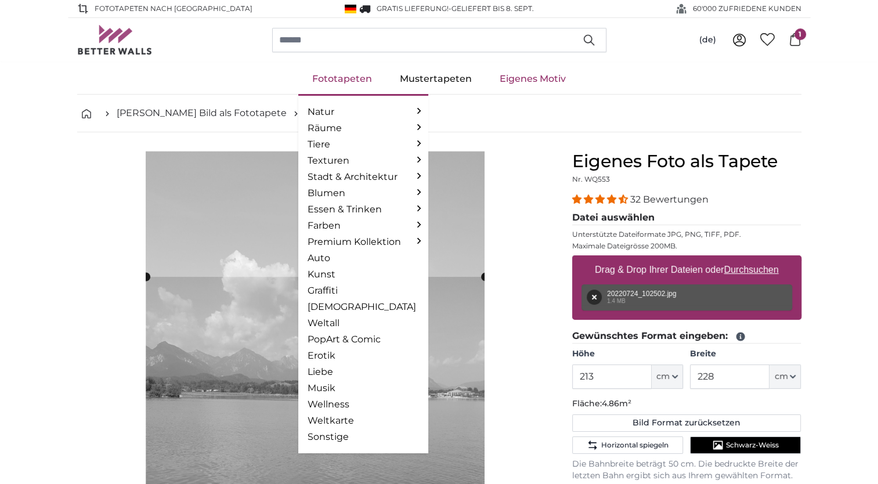
click at [330, 78] on link "Fototapeten" at bounding box center [342, 79] width 88 height 30
